Goal: Entertainment & Leisure: Consume media (video, audio)

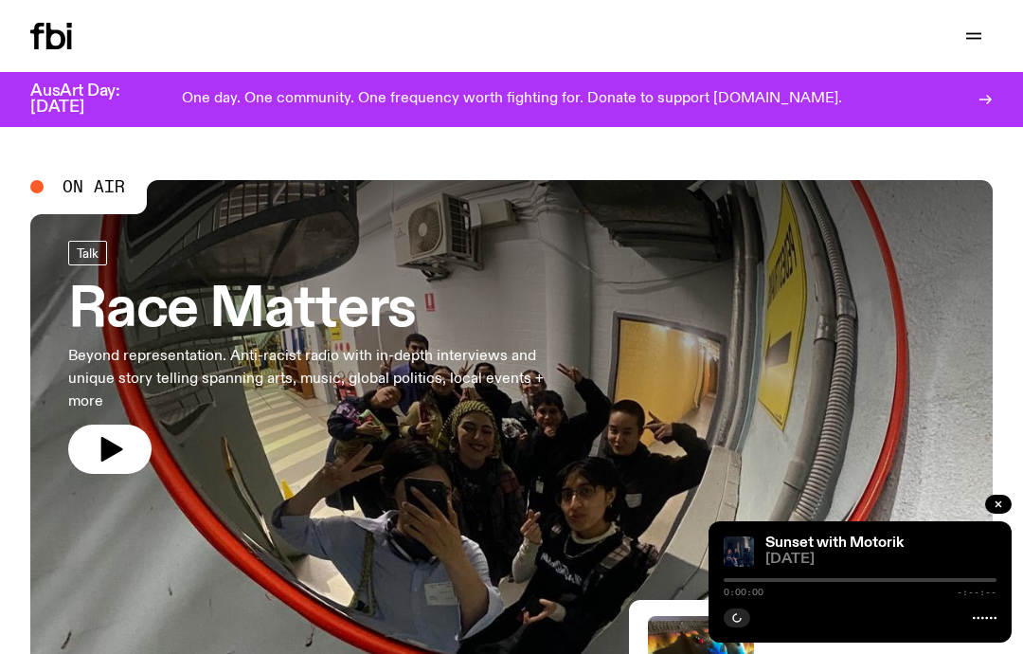
click at [961, 29] on button "button" at bounding box center [974, 36] width 38 height 27
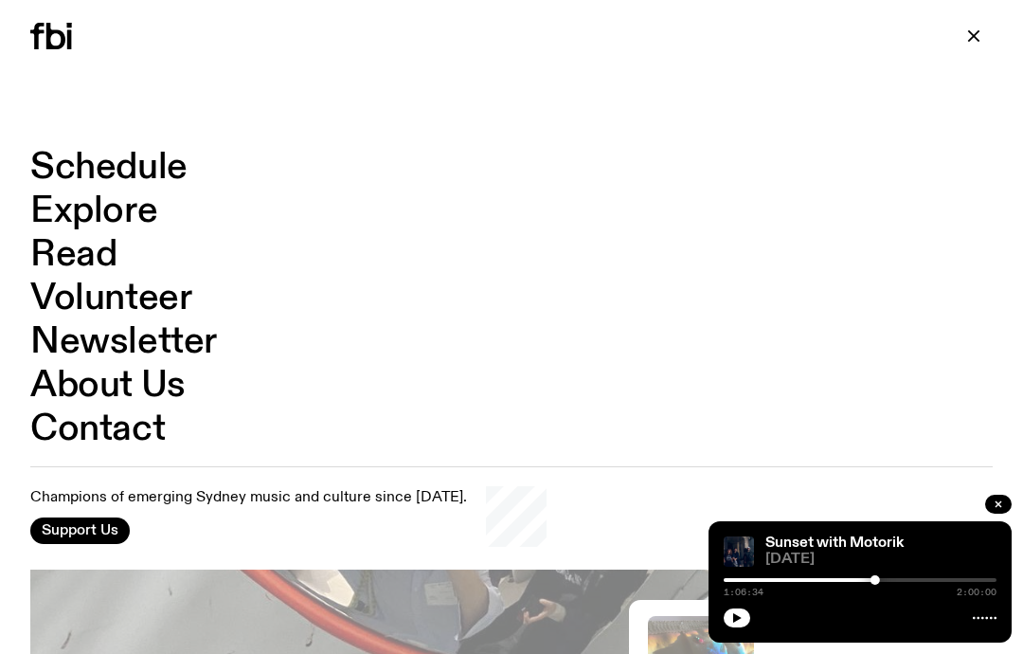
click at [128, 181] on link "Schedule" at bounding box center [108, 168] width 157 height 36
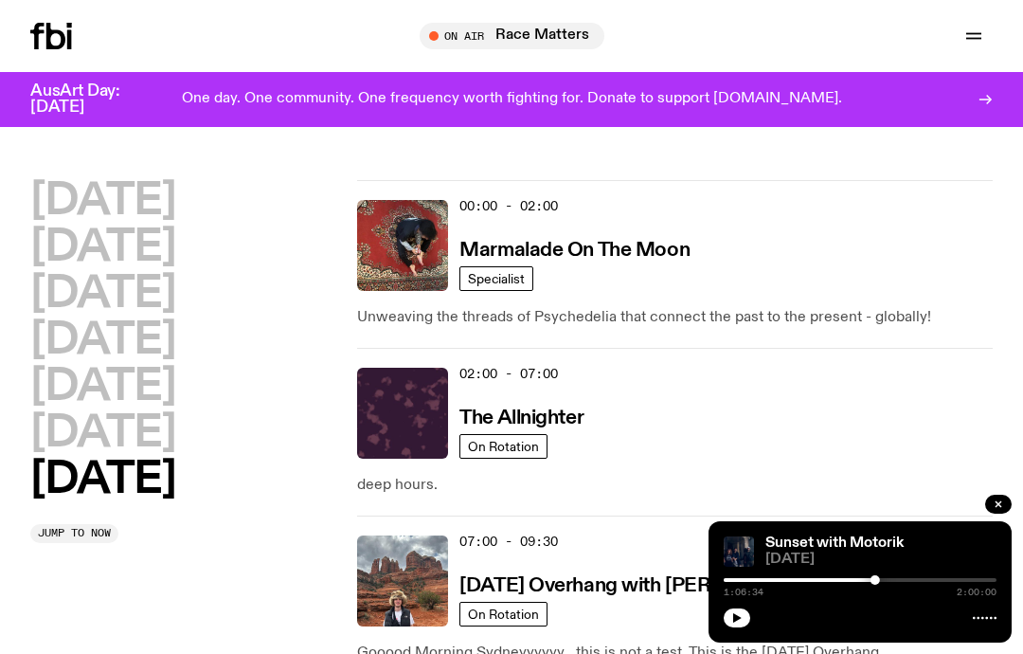
click at [121, 389] on h2 "[DATE]" at bounding box center [102, 387] width 145 height 43
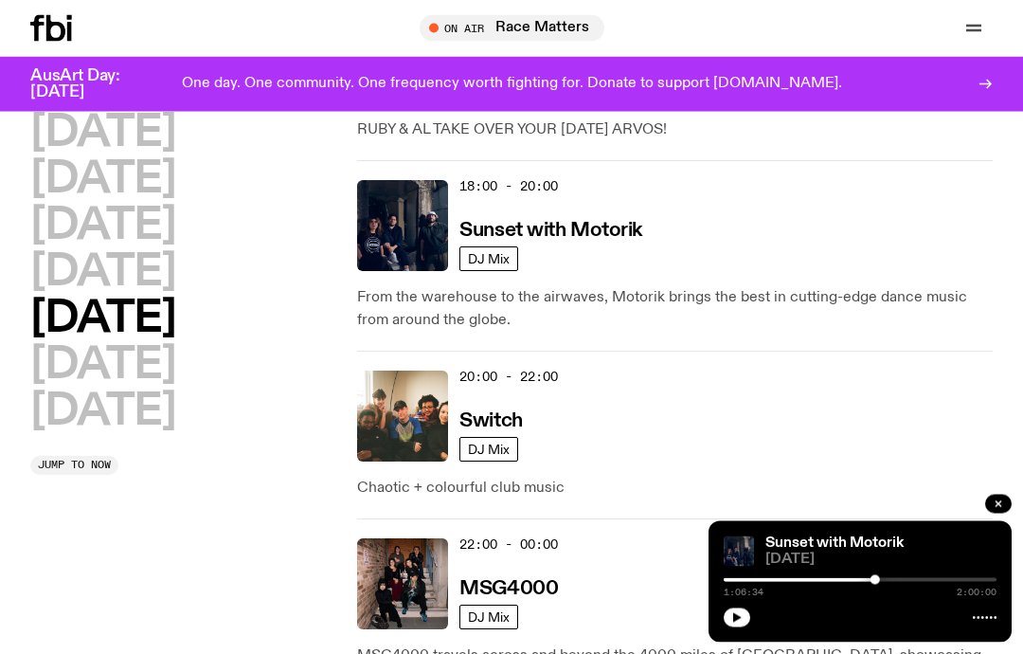
scroll to position [1119, 0]
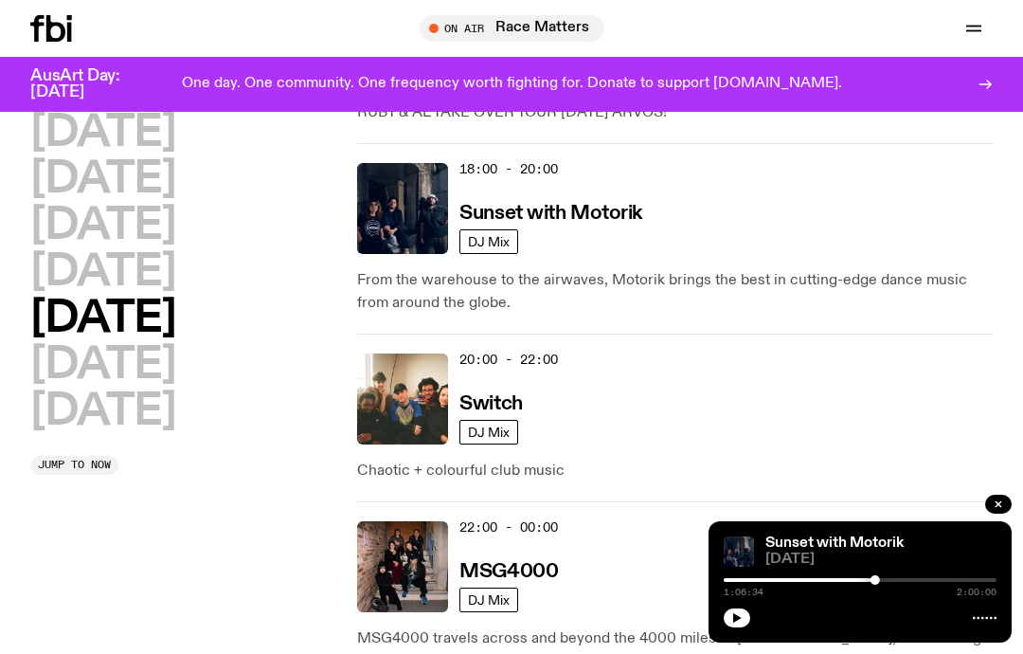
click at [590, 204] on h3 "Sunset with Motorik" at bounding box center [551, 214] width 183 height 20
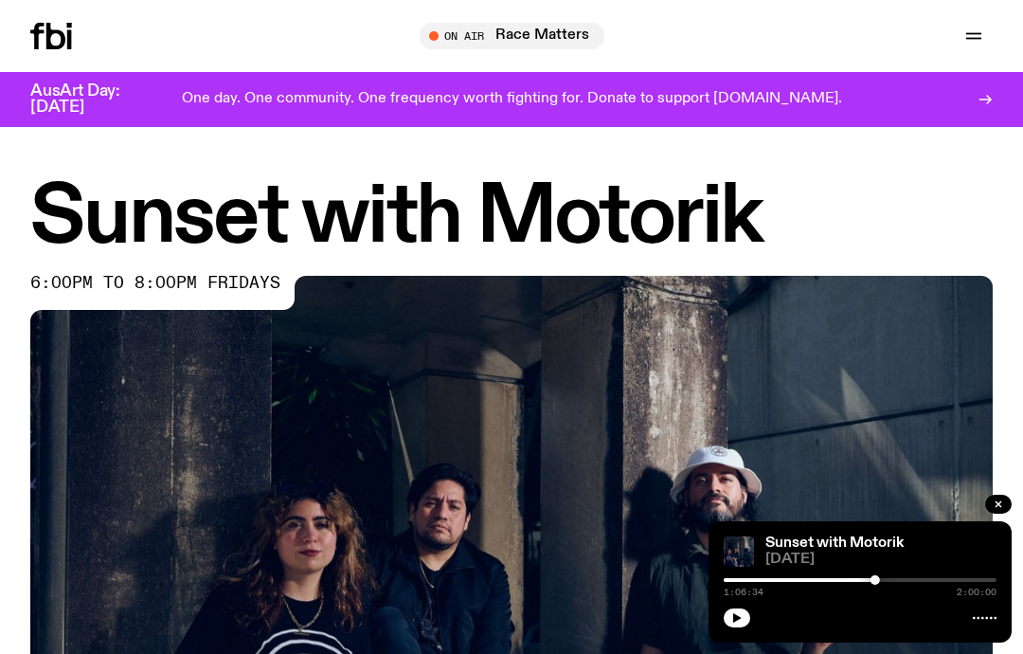
click at [992, 499] on button "button" at bounding box center [999, 504] width 27 height 19
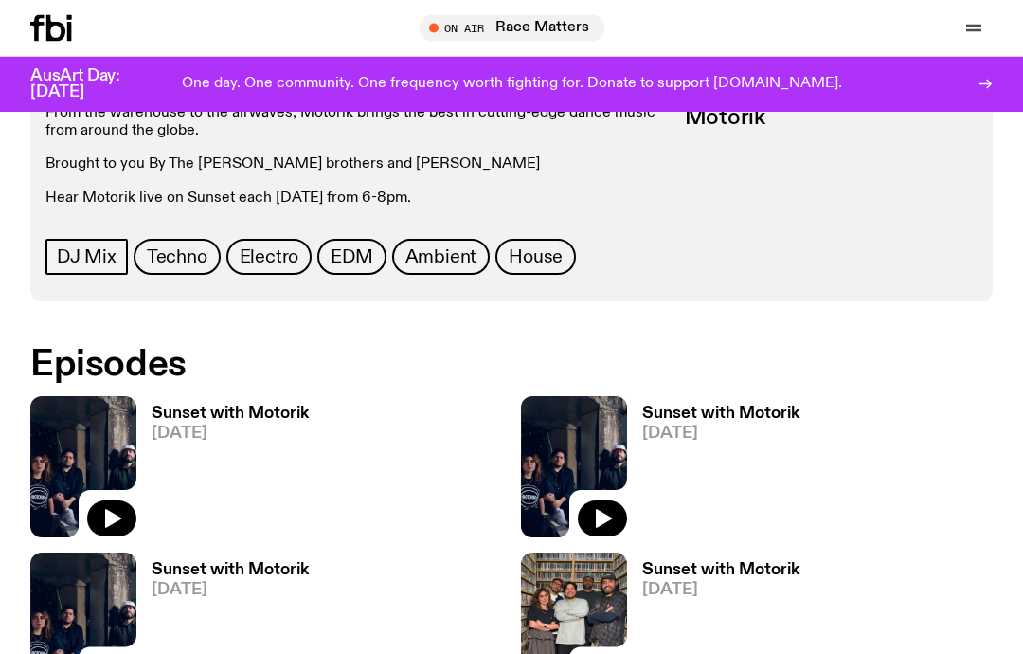
scroll to position [811, 0]
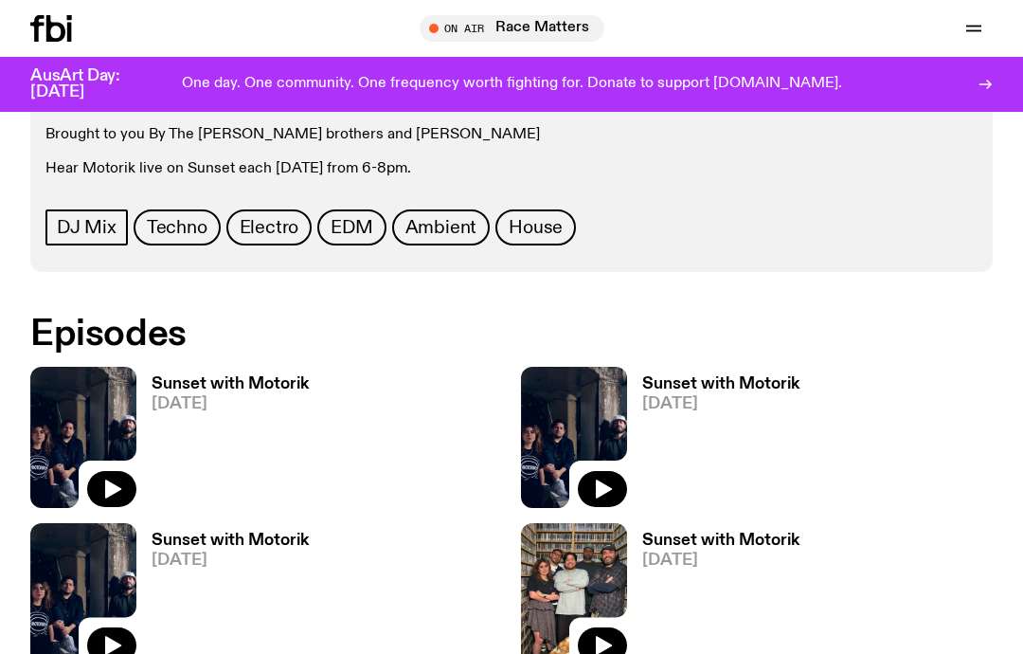
click at [227, 402] on span "[DATE]" at bounding box center [230, 404] width 157 height 16
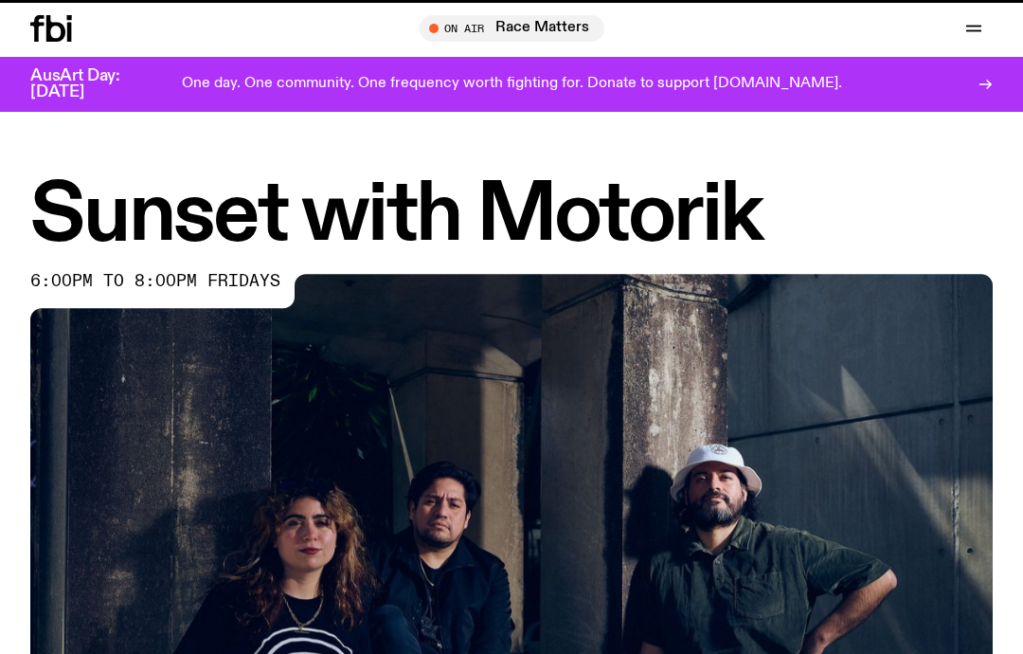
scroll to position [811, 0]
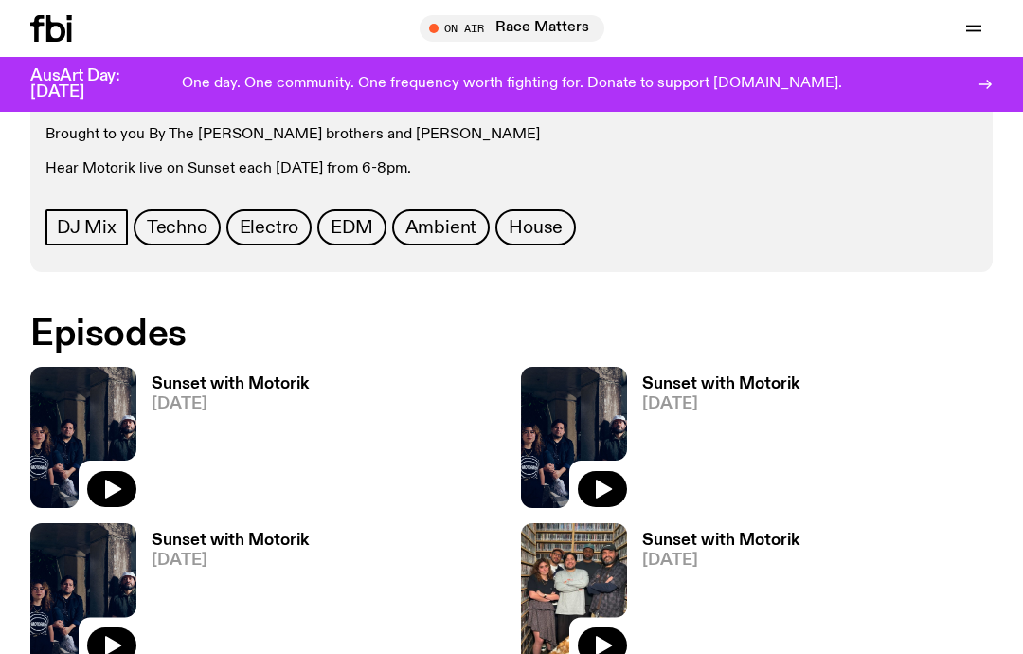
click at [199, 552] on span "[DATE]" at bounding box center [230, 560] width 157 height 16
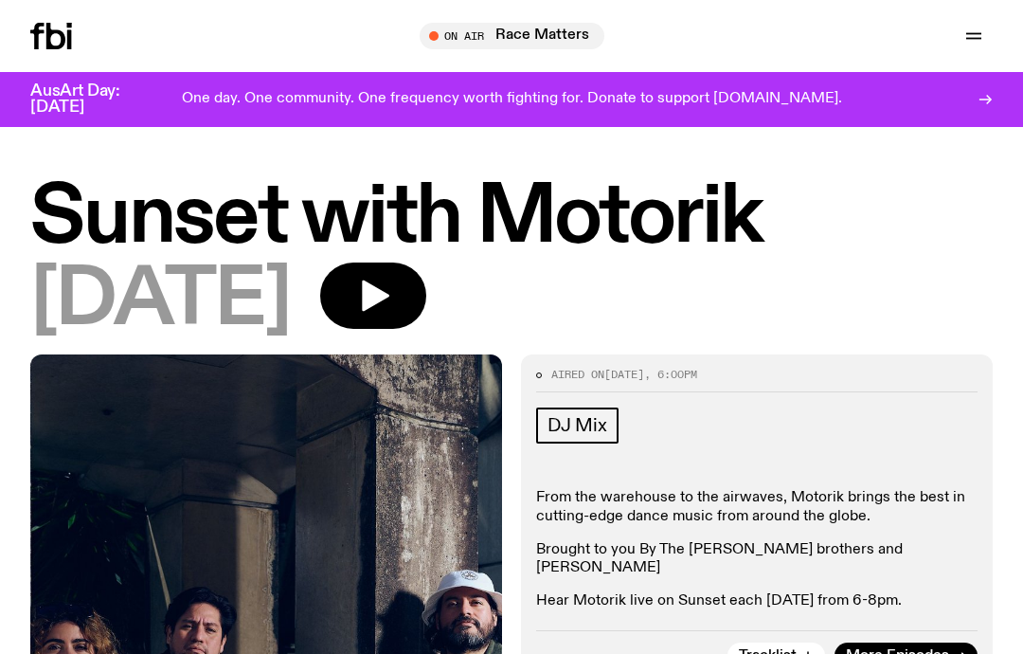
click at [389, 293] on icon "button" at bounding box center [375, 296] width 27 height 31
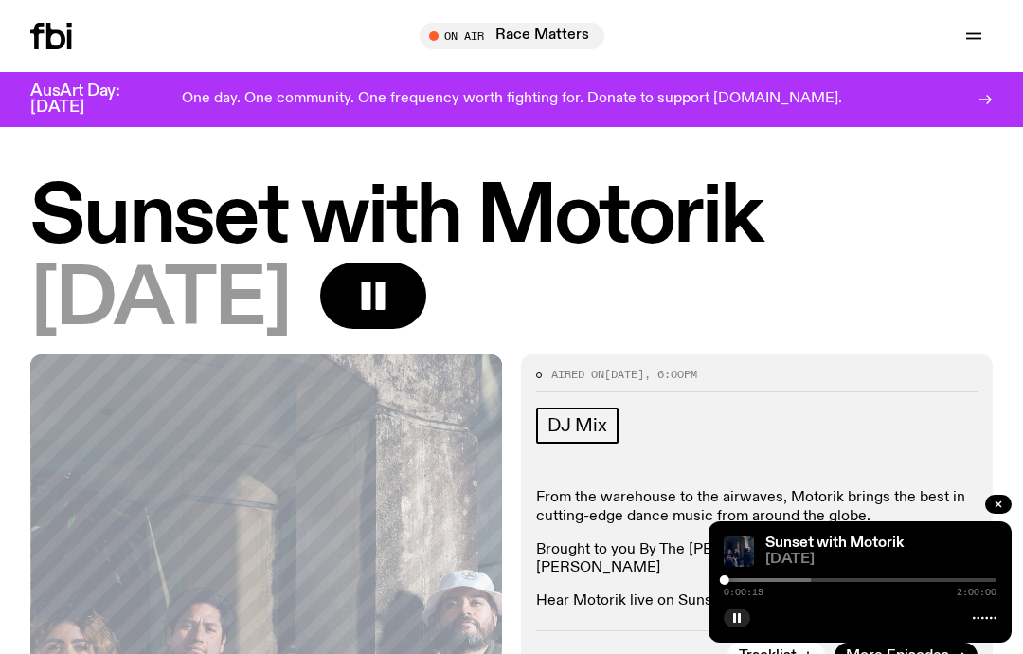
click at [739, 614] on rect "button" at bounding box center [739, 617] width 3 height 9
click at [733, 617] on icon "button" at bounding box center [737, 617] width 11 height 11
click at [744, 578] on div at bounding box center [687, 580] width 273 height 4
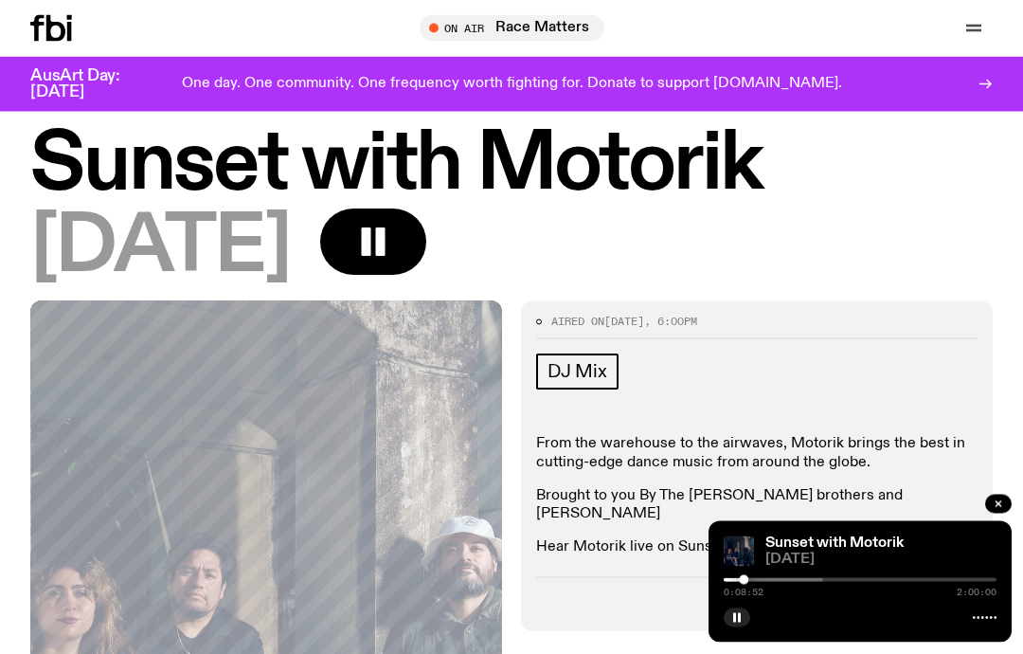
click at [392, 238] on icon "button" at bounding box center [373, 243] width 38 height 38
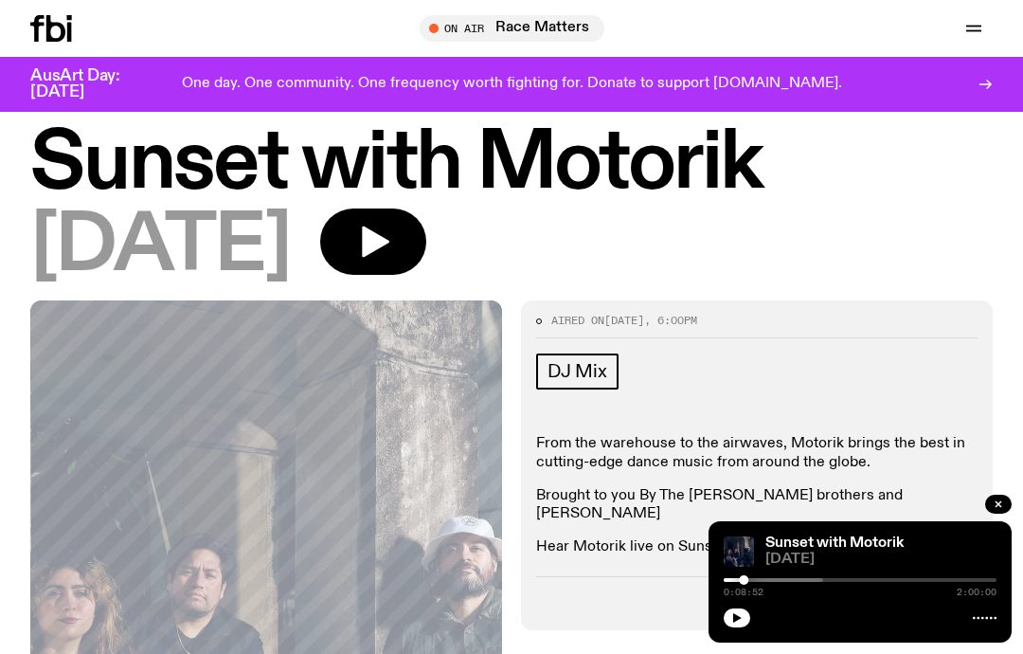
click at [389, 244] on icon "button" at bounding box center [375, 241] width 27 height 31
click at [371, 252] on rect "button" at bounding box center [365, 241] width 9 height 28
click at [392, 239] on icon "button" at bounding box center [373, 242] width 38 height 38
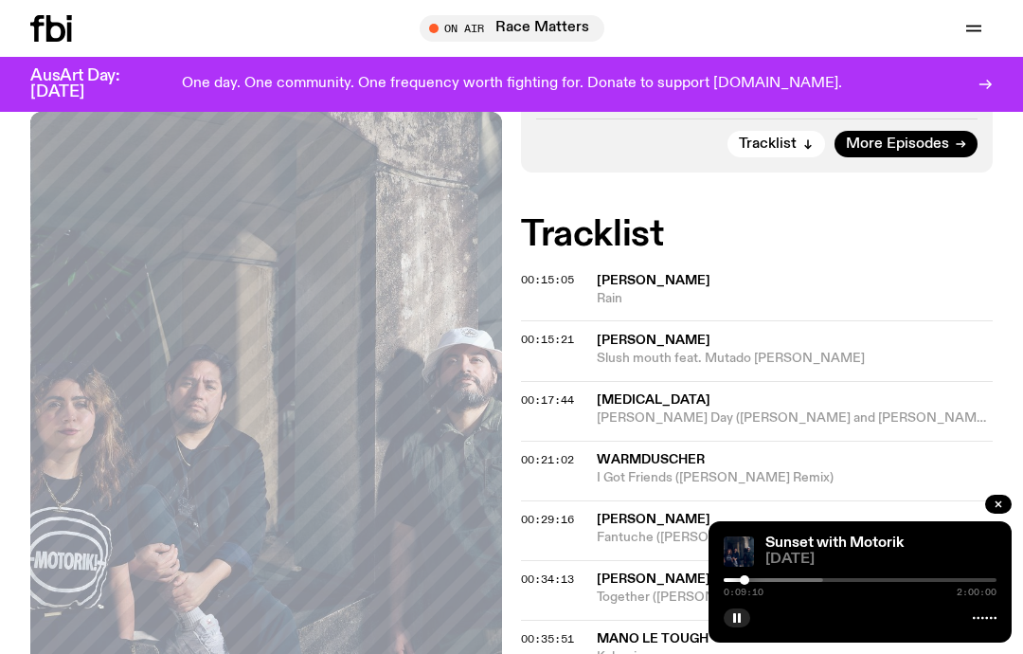
scroll to position [523, 0]
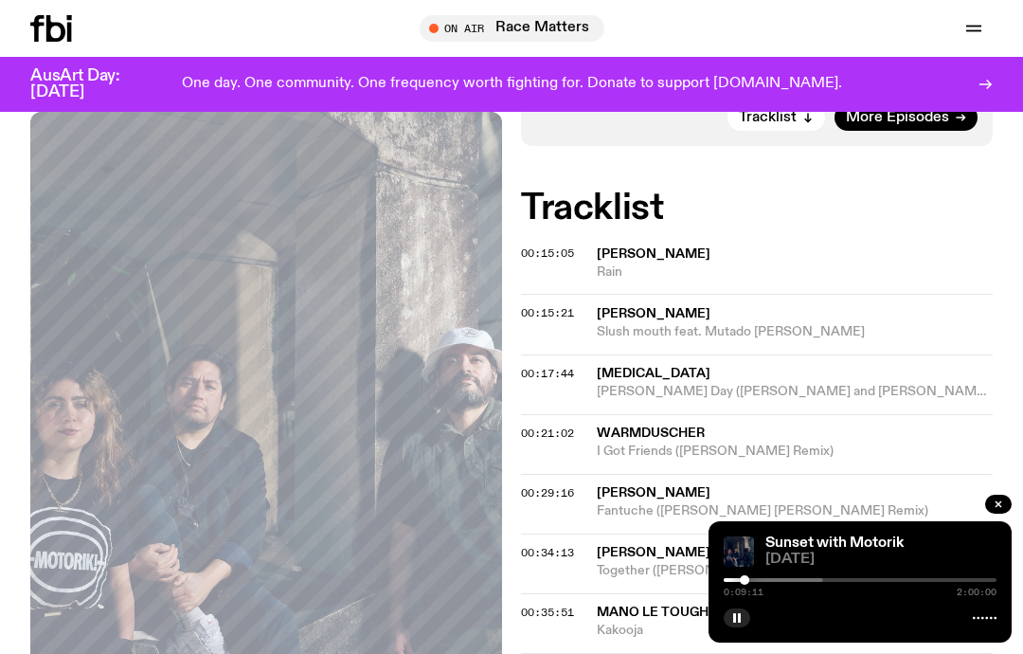
click at [745, 627] on button "button" at bounding box center [737, 617] width 27 height 19
click at [736, 624] on icon "button" at bounding box center [737, 617] width 11 height 11
click at [748, 585] on div at bounding box center [746, 579] width 9 height 9
click at [756, 582] on div at bounding box center [706, 580] width 273 height 4
click at [739, 623] on rect "button" at bounding box center [739, 617] width 3 height 9
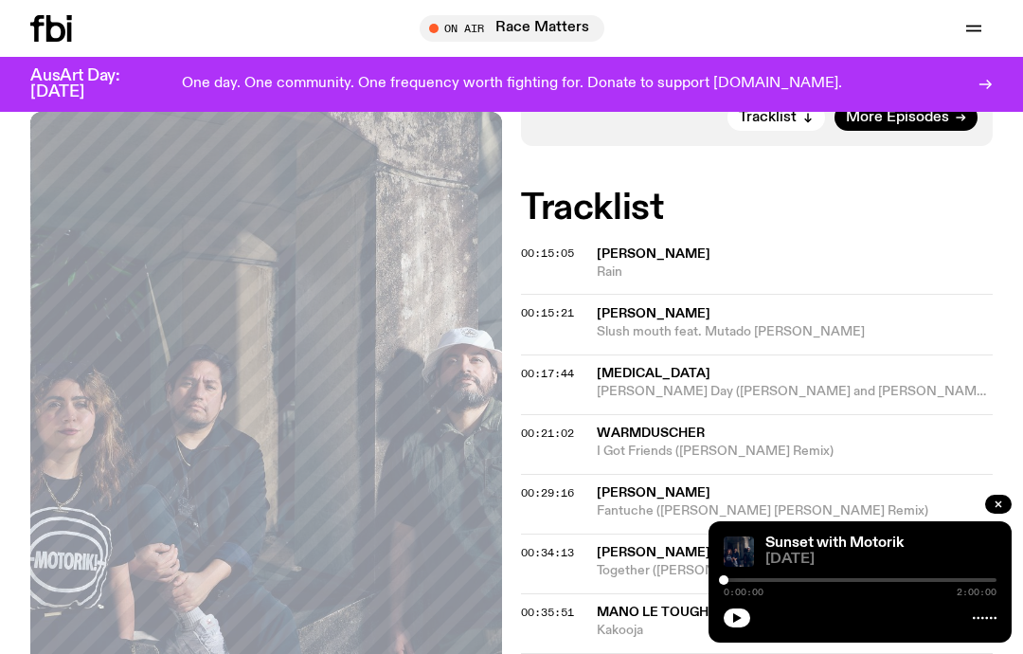
click at [738, 623] on icon "button" at bounding box center [737, 617] width 9 height 9
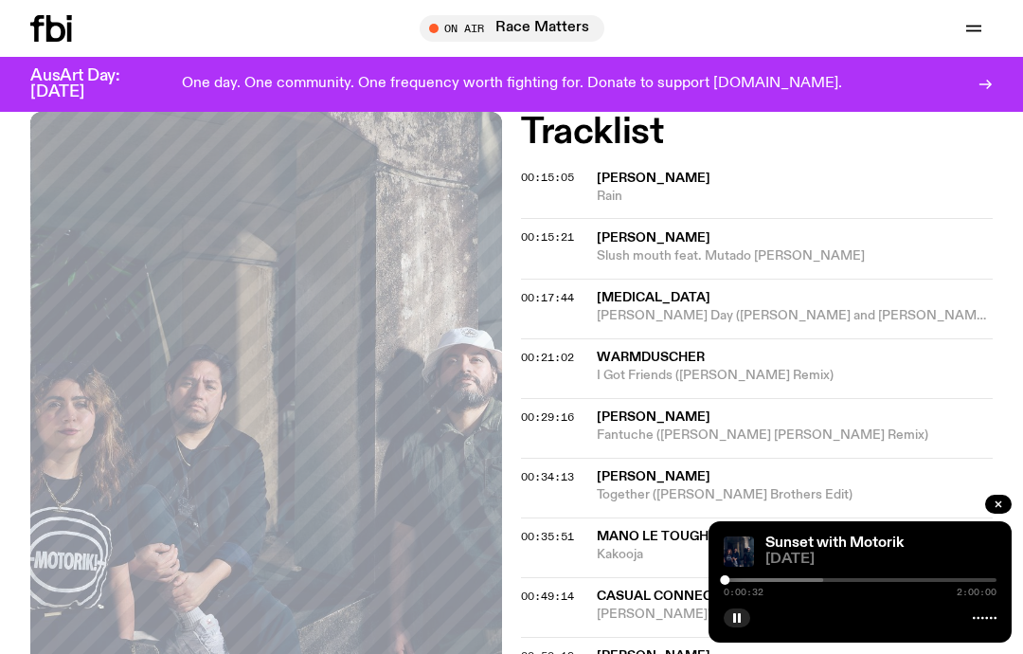
click at [732, 625] on button "button" at bounding box center [737, 617] width 27 height 19
click at [737, 622] on icon "button" at bounding box center [737, 617] width 11 height 11
click at [739, 608] on button "button" at bounding box center [737, 617] width 27 height 19
click at [740, 612] on button "button" at bounding box center [737, 617] width 27 height 19
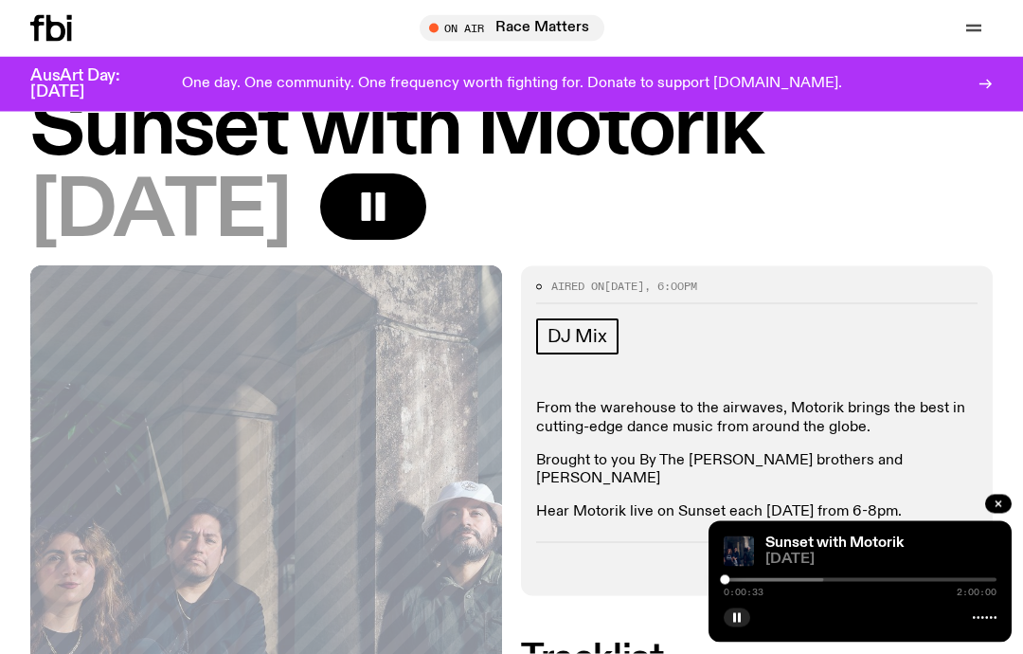
click at [392, 205] on icon "button" at bounding box center [373, 208] width 38 height 38
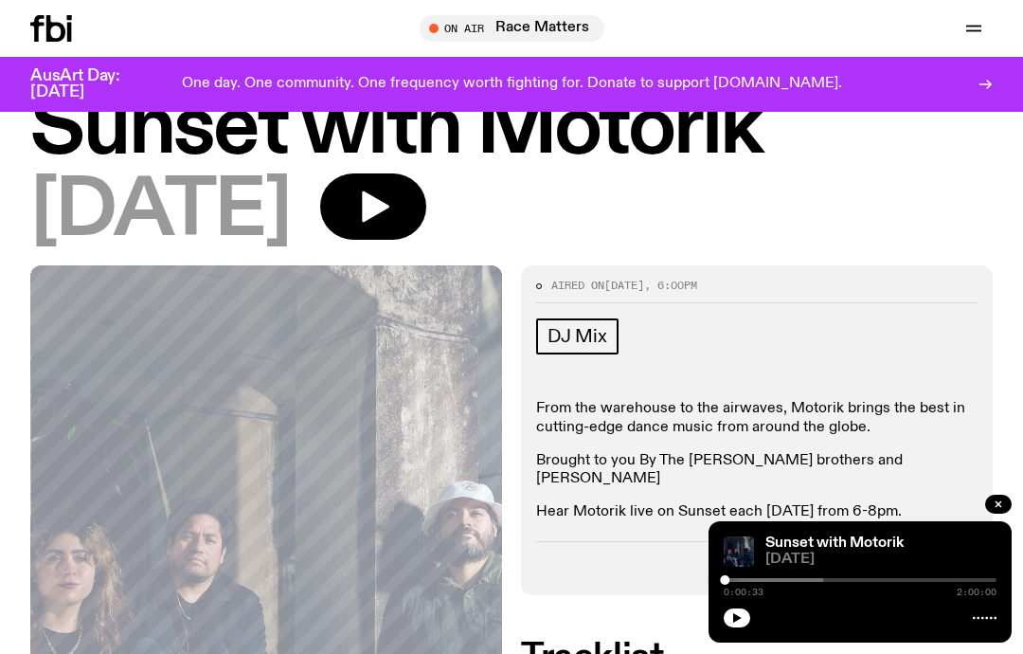
click at [389, 200] on icon "button" at bounding box center [375, 206] width 27 height 31
click at [746, 614] on button "button" at bounding box center [737, 617] width 27 height 19
click at [744, 614] on button "button" at bounding box center [737, 617] width 27 height 19
click at [392, 208] on icon "button" at bounding box center [373, 207] width 38 height 38
click at [389, 199] on icon "button" at bounding box center [375, 206] width 27 height 31
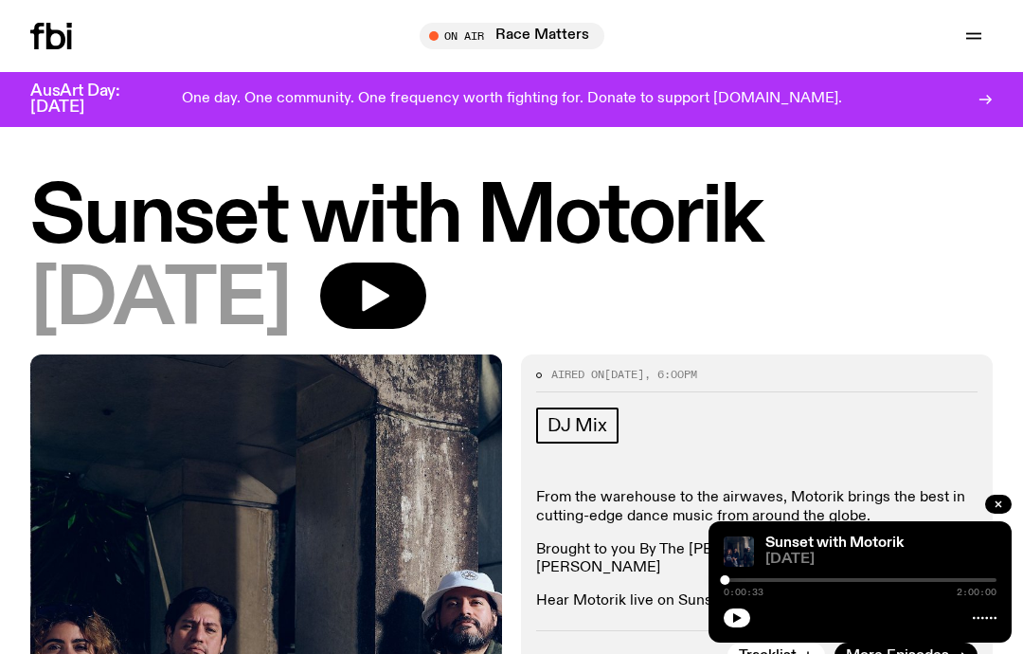
click at [392, 287] on icon "button" at bounding box center [373, 296] width 38 height 38
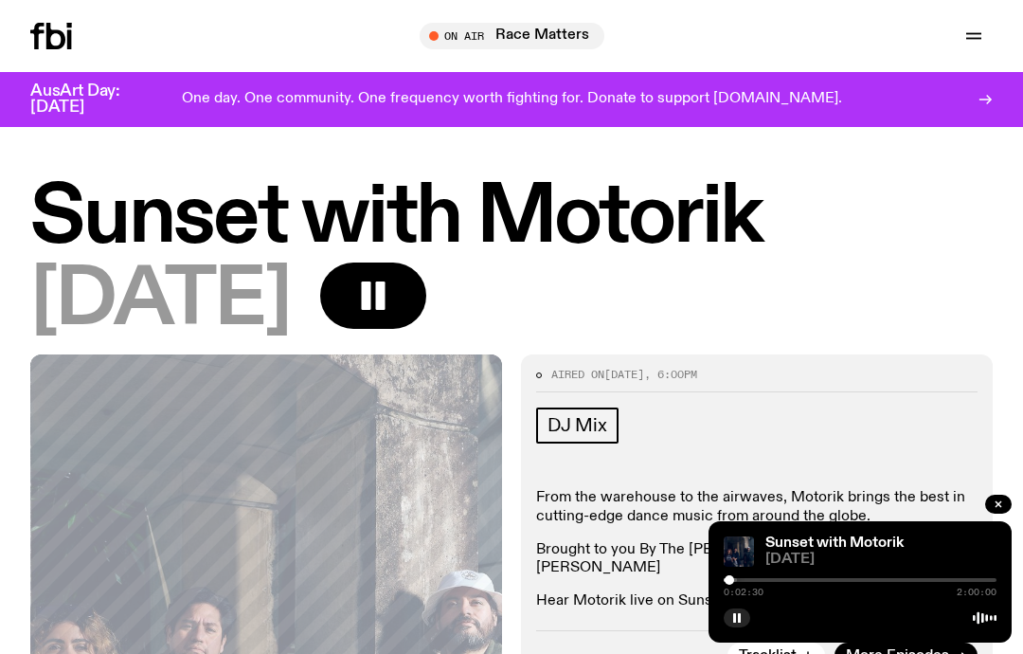
click at [731, 582] on div at bounding box center [729, 579] width 9 height 9
click at [740, 578] on div at bounding box center [658, 580] width 273 height 4
click at [743, 581] on div at bounding box center [742, 579] width 9 height 9
click at [742, 566] on img at bounding box center [739, 551] width 30 height 30
click at [745, 583] on div at bounding box center [744, 579] width 9 height 9
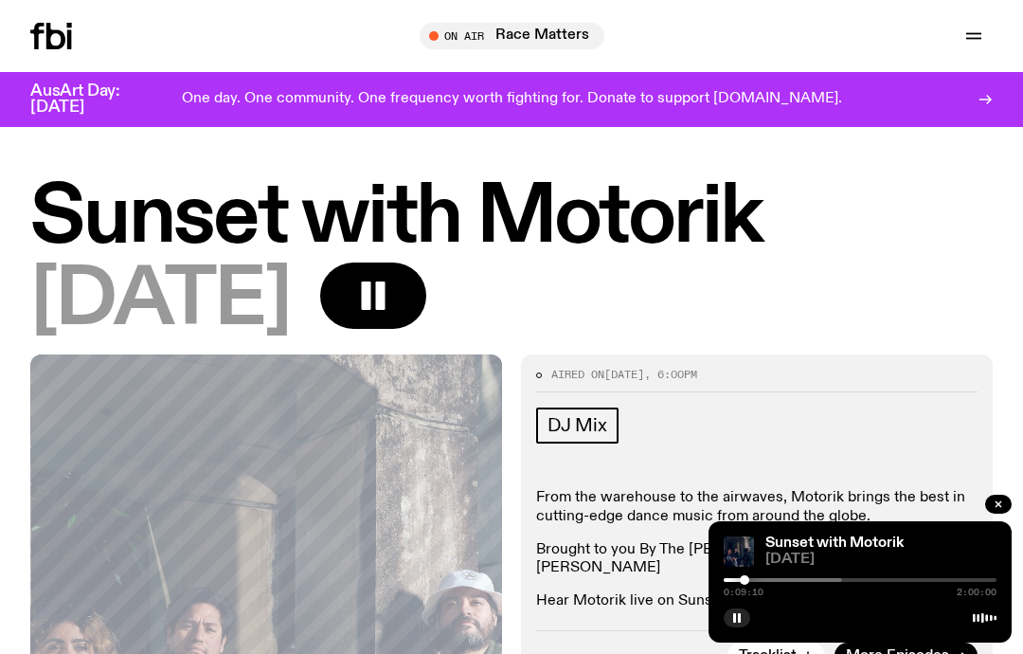
click at [754, 580] on div at bounding box center [706, 580] width 273 height 4
